Goal: Task Accomplishment & Management: Manage account settings

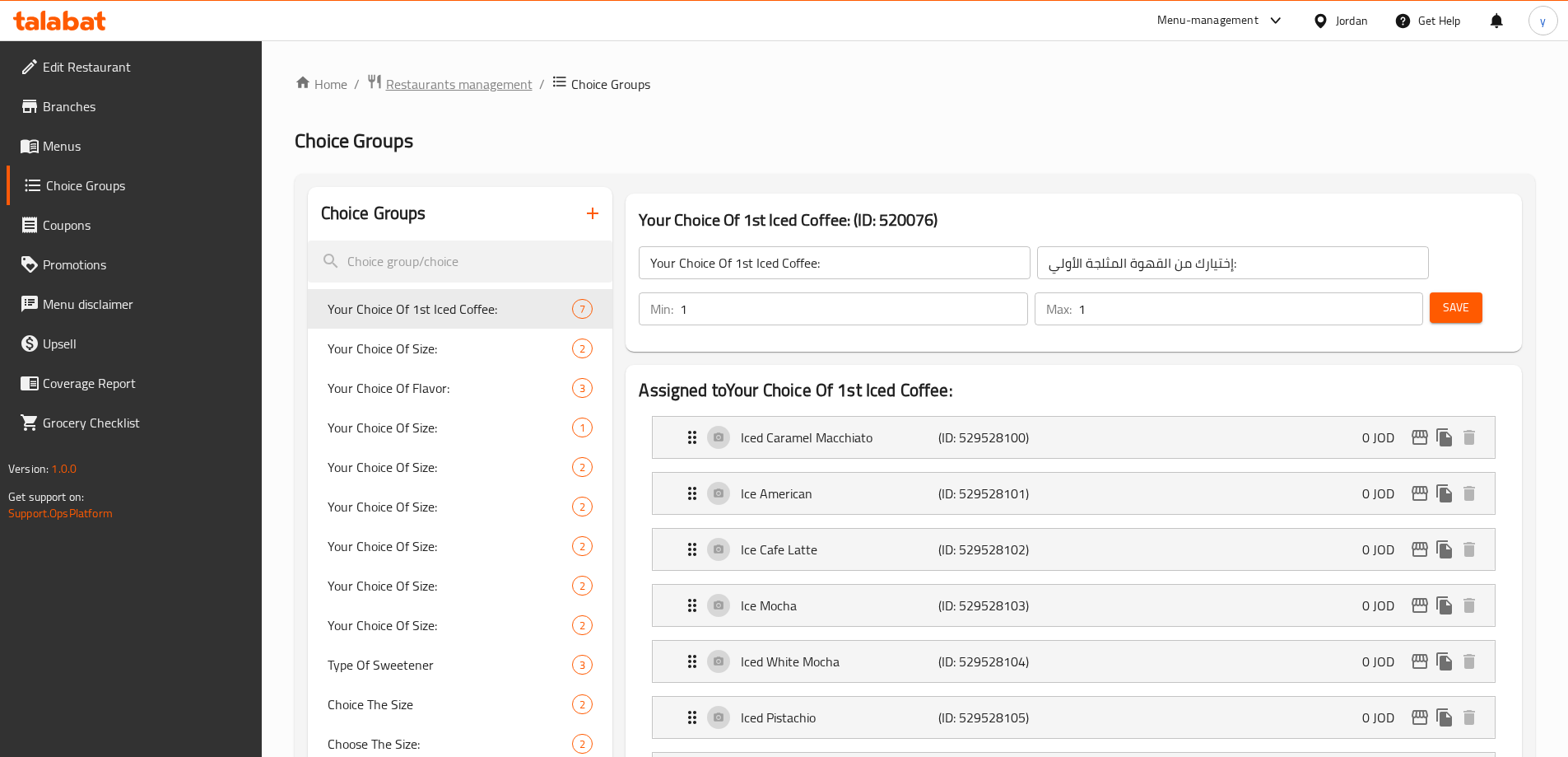
click at [435, 84] on span "Restaurants management" at bounding box center [459, 84] width 147 height 20
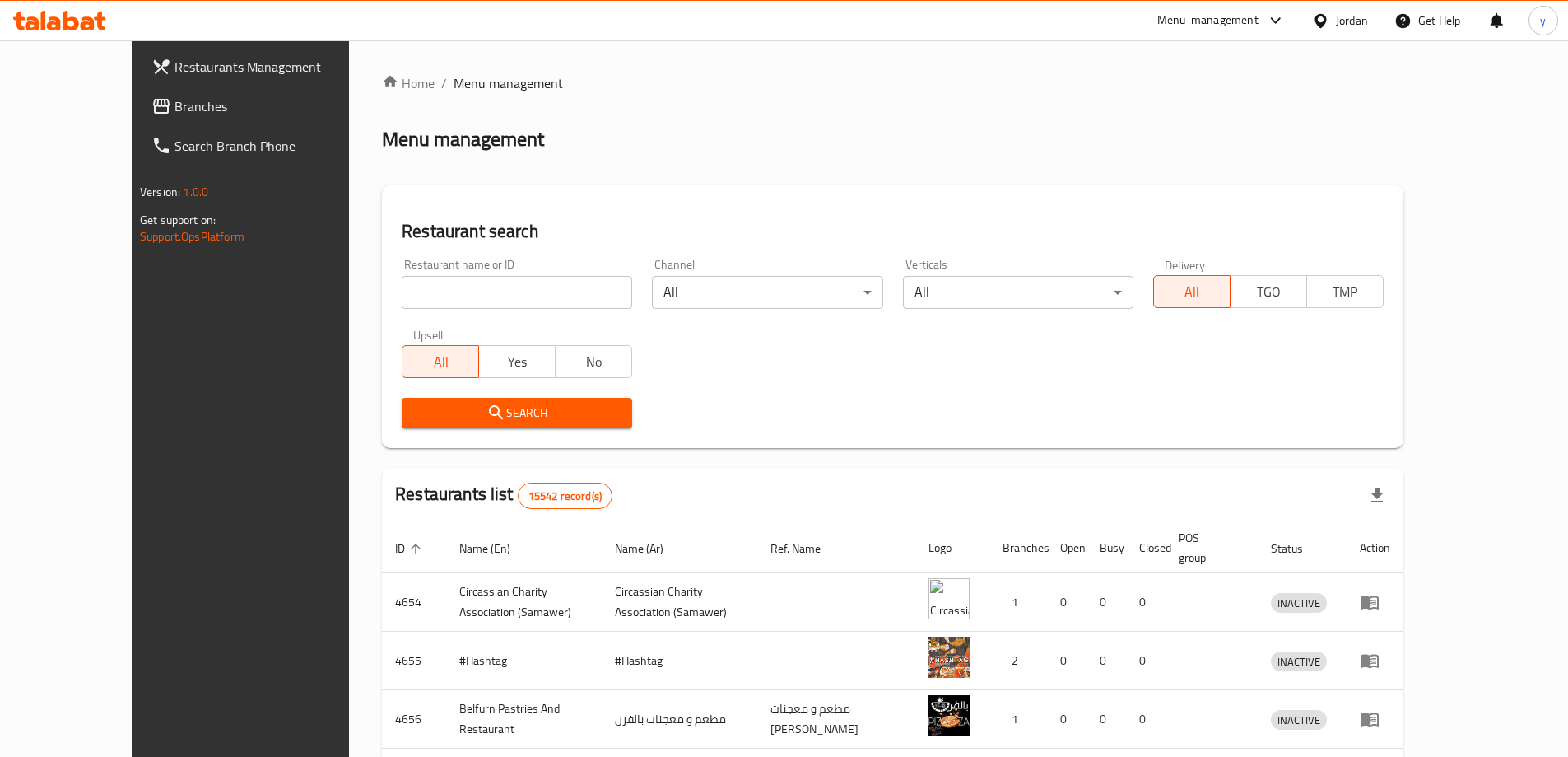
click at [175, 101] on span "Branches" at bounding box center [277, 106] width 206 height 20
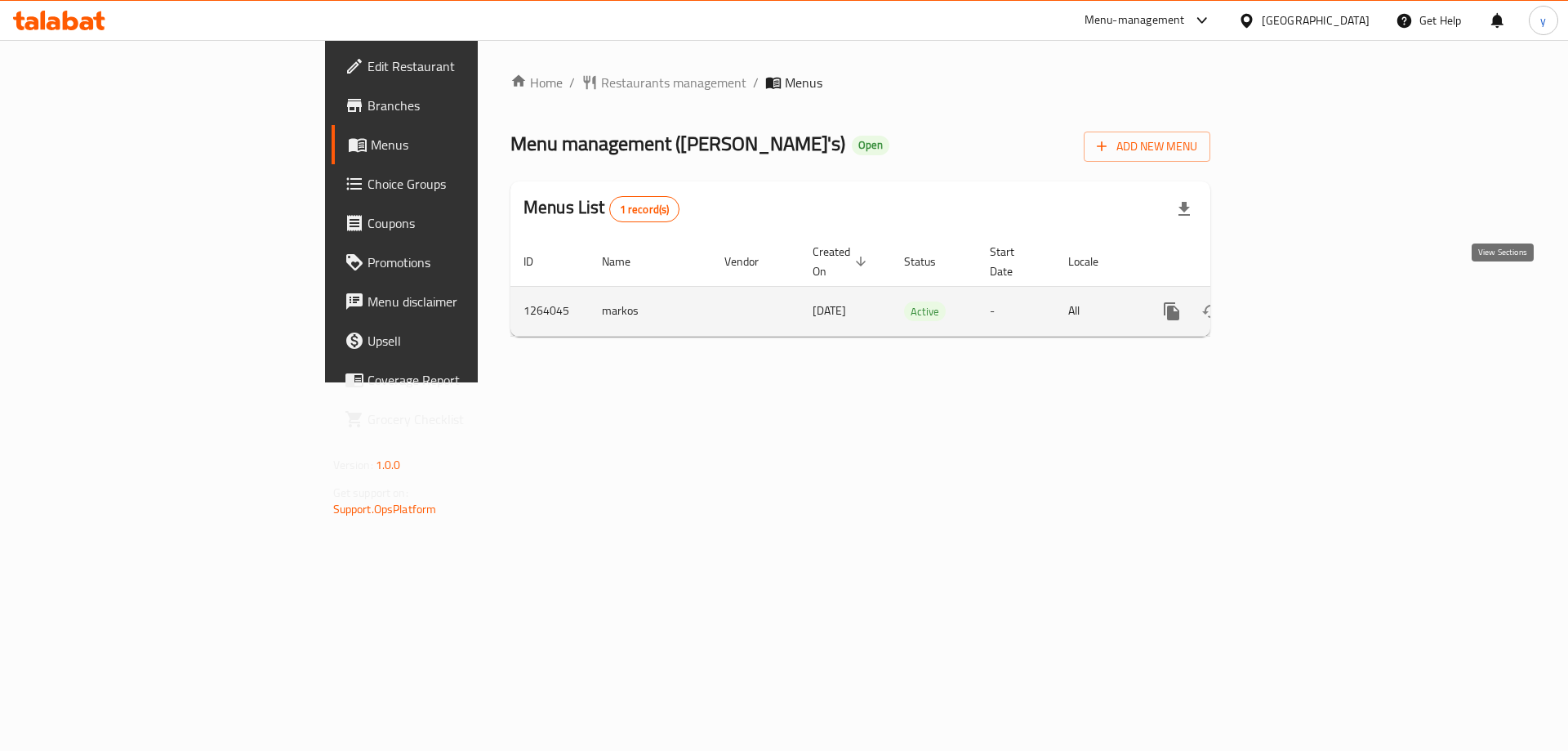
click at [1309, 293] on link "enhanced table" at bounding box center [1290, 312] width 39 height 39
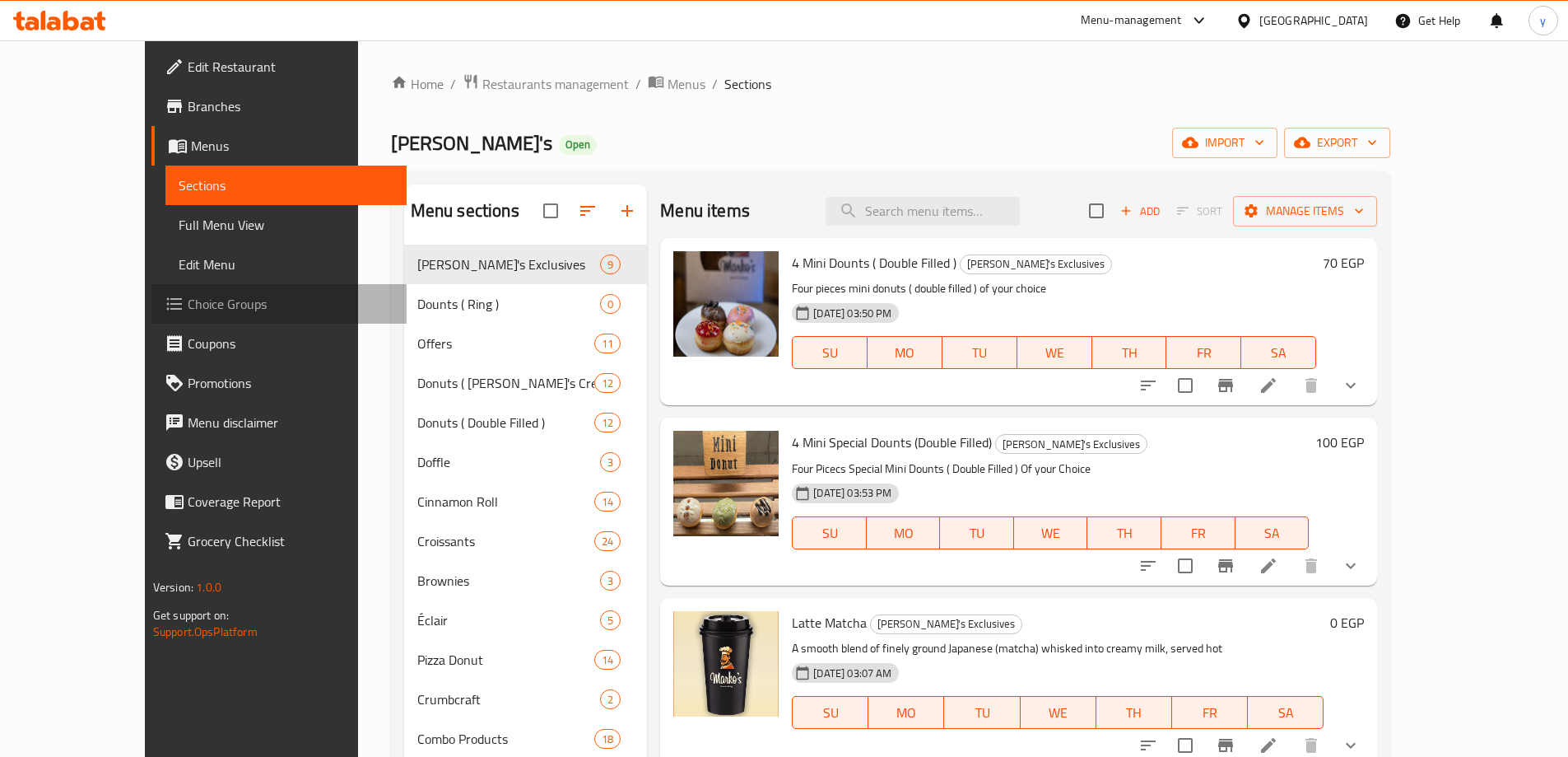
click at [188, 301] on span "Choice Groups" at bounding box center [291, 304] width 206 height 20
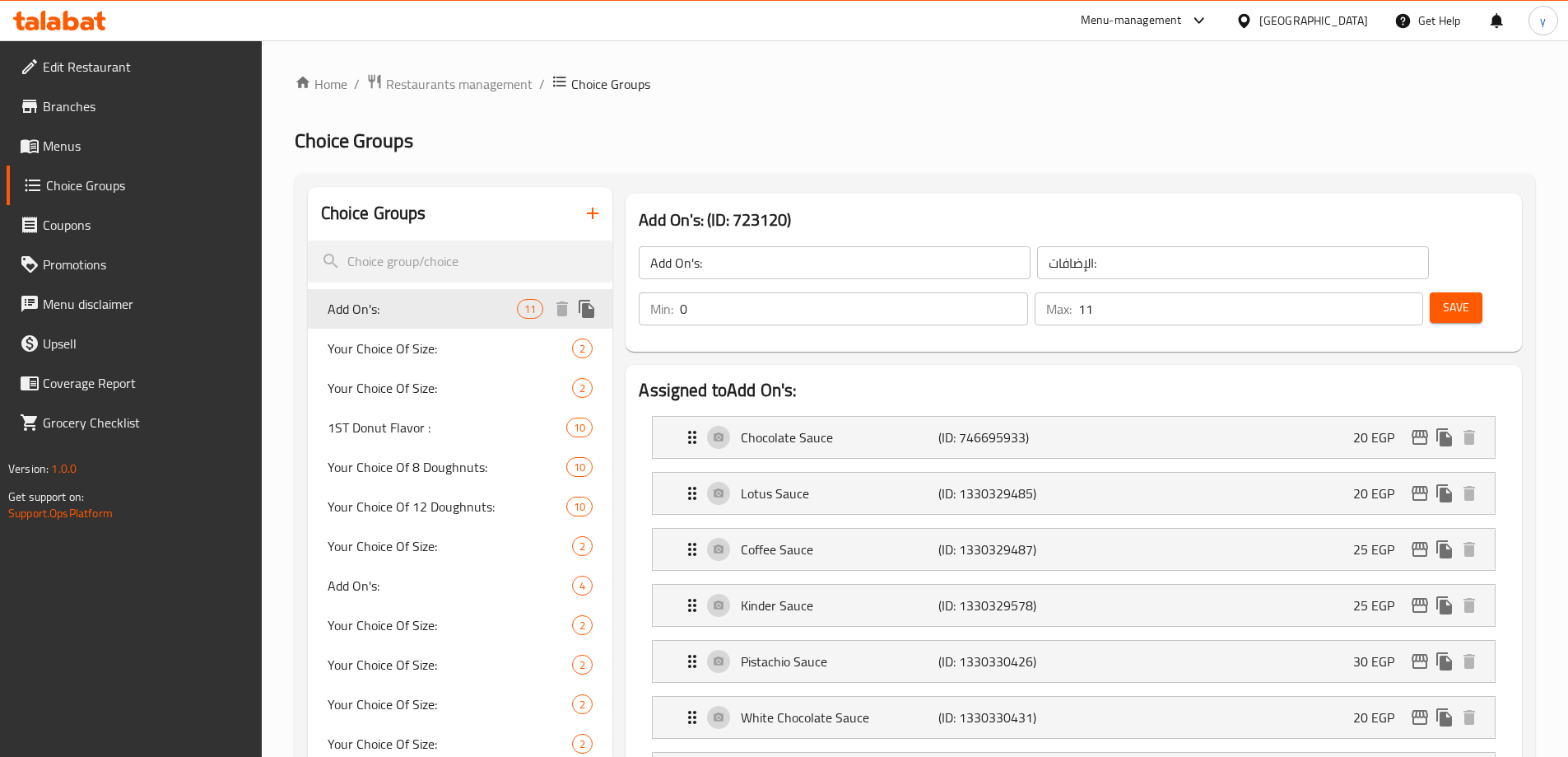
click at [383, 313] on span "Add On's:" at bounding box center [422, 309] width 190 height 20
